Goal: Information Seeking & Learning: Learn about a topic

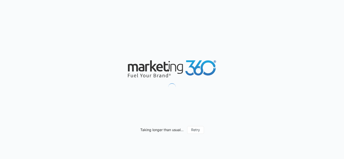
click at [86, 85] on div "Taking longer than usual... Retry" at bounding box center [172, 79] width 344 height 159
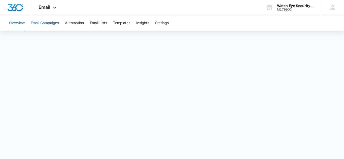
click at [48, 21] on button "Email Campaigns" at bounding box center [45, 23] width 28 height 16
click at [114, 28] on div "Overview Email Campaigns Automation Email Lists Templates Insights Settings" at bounding box center [172, 23] width 332 height 16
click at [144, 20] on button "Insights" at bounding box center [142, 23] width 13 height 16
